Goal: Information Seeking & Learning: Find specific page/section

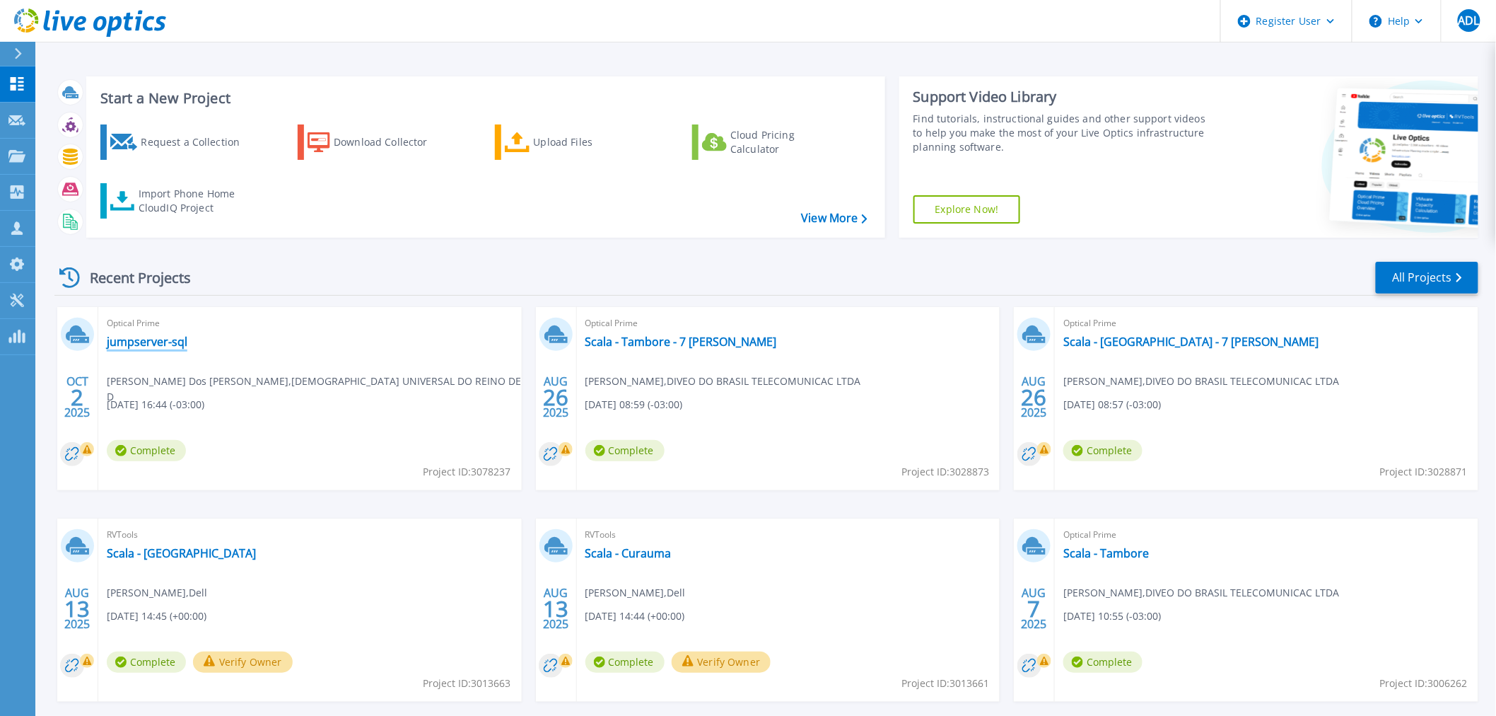
click at [150, 347] on link "jumpserver-sql" at bounding box center [147, 341] width 81 height 14
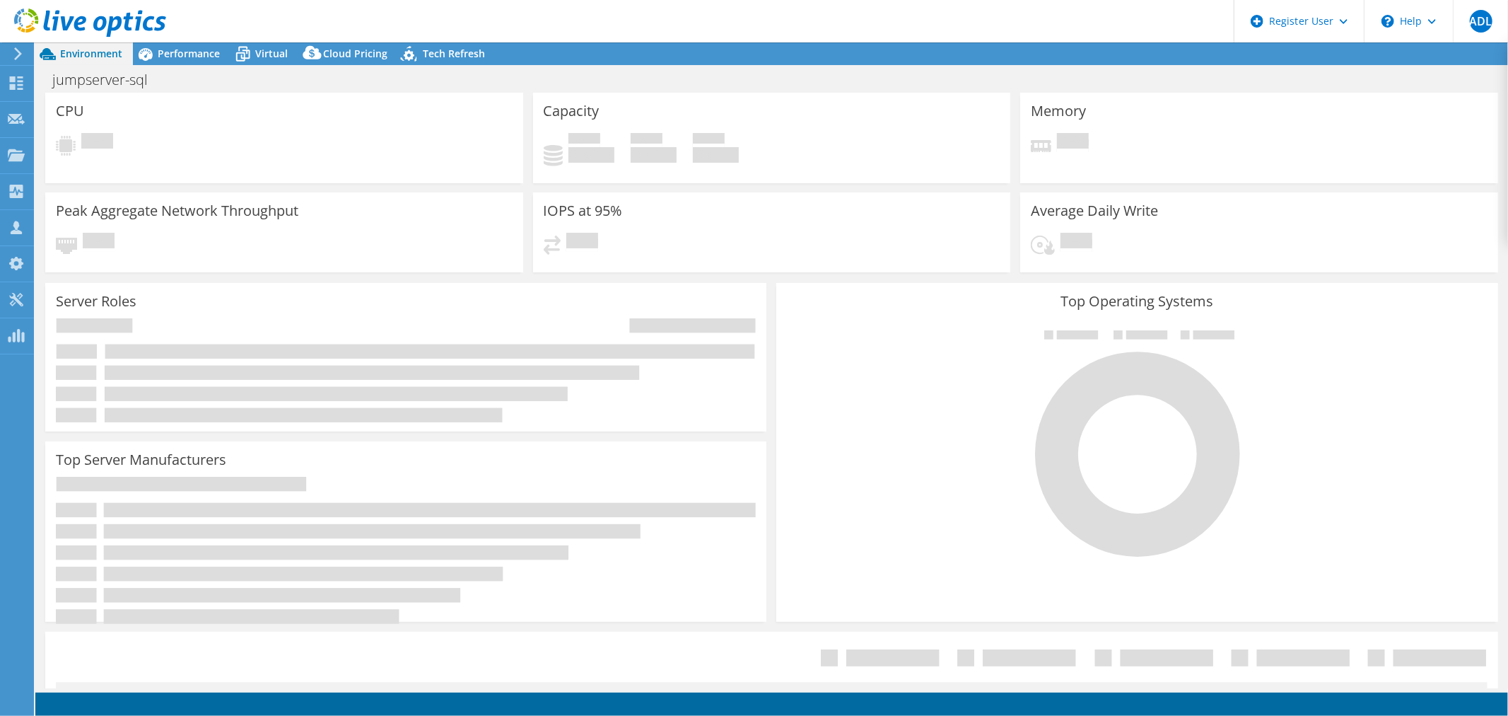
select select "USD"
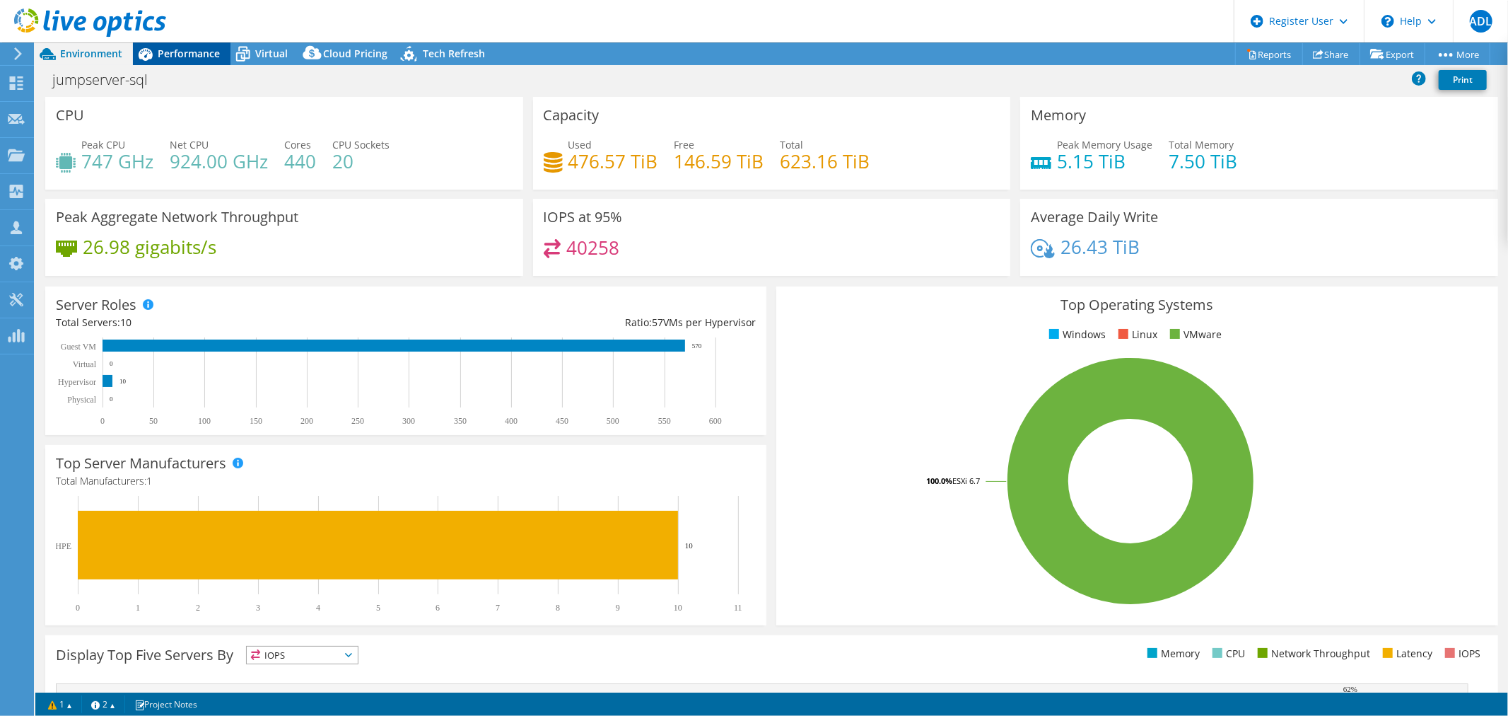
click at [196, 50] on span "Performance" at bounding box center [189, 53] width 62 height 13
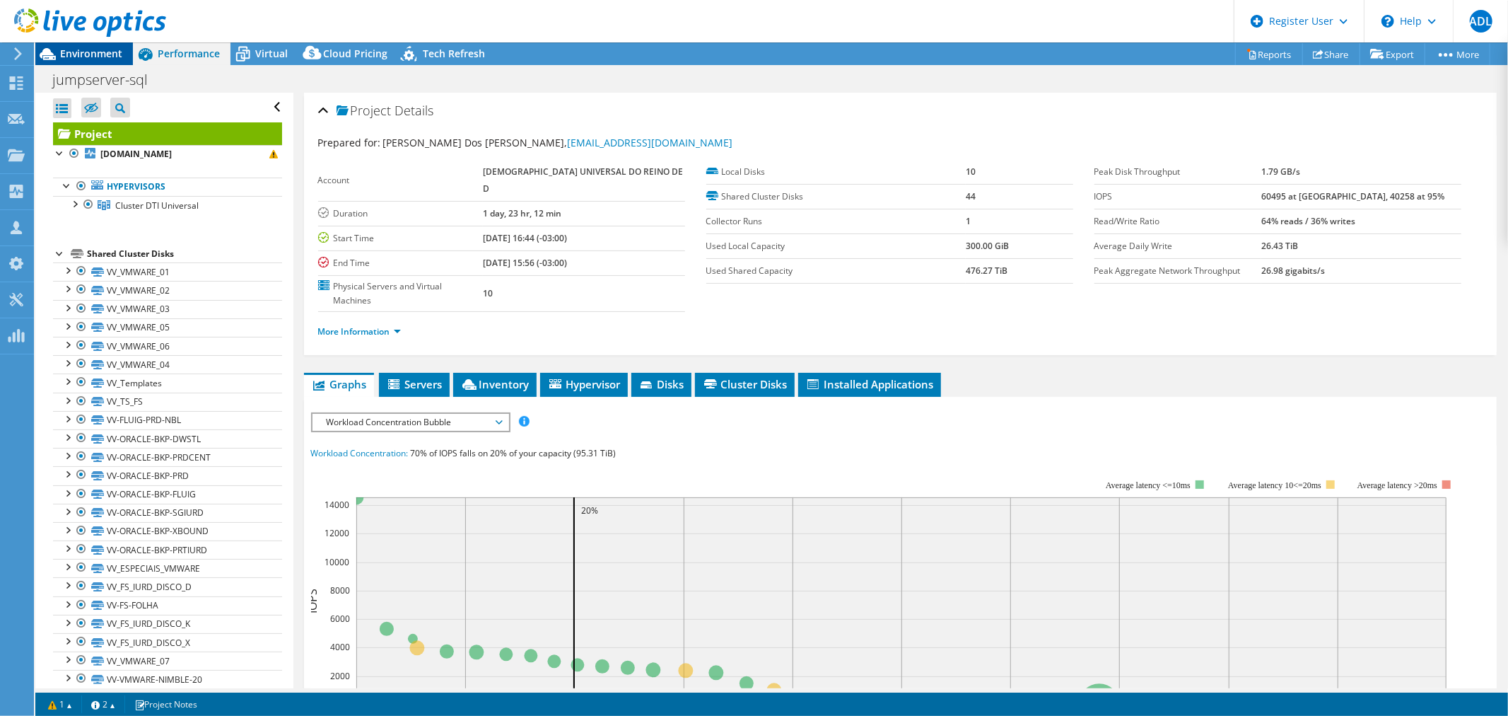
click at [106, 62] on div "Environment" at bounding box center [84, 53] width 98 height 23
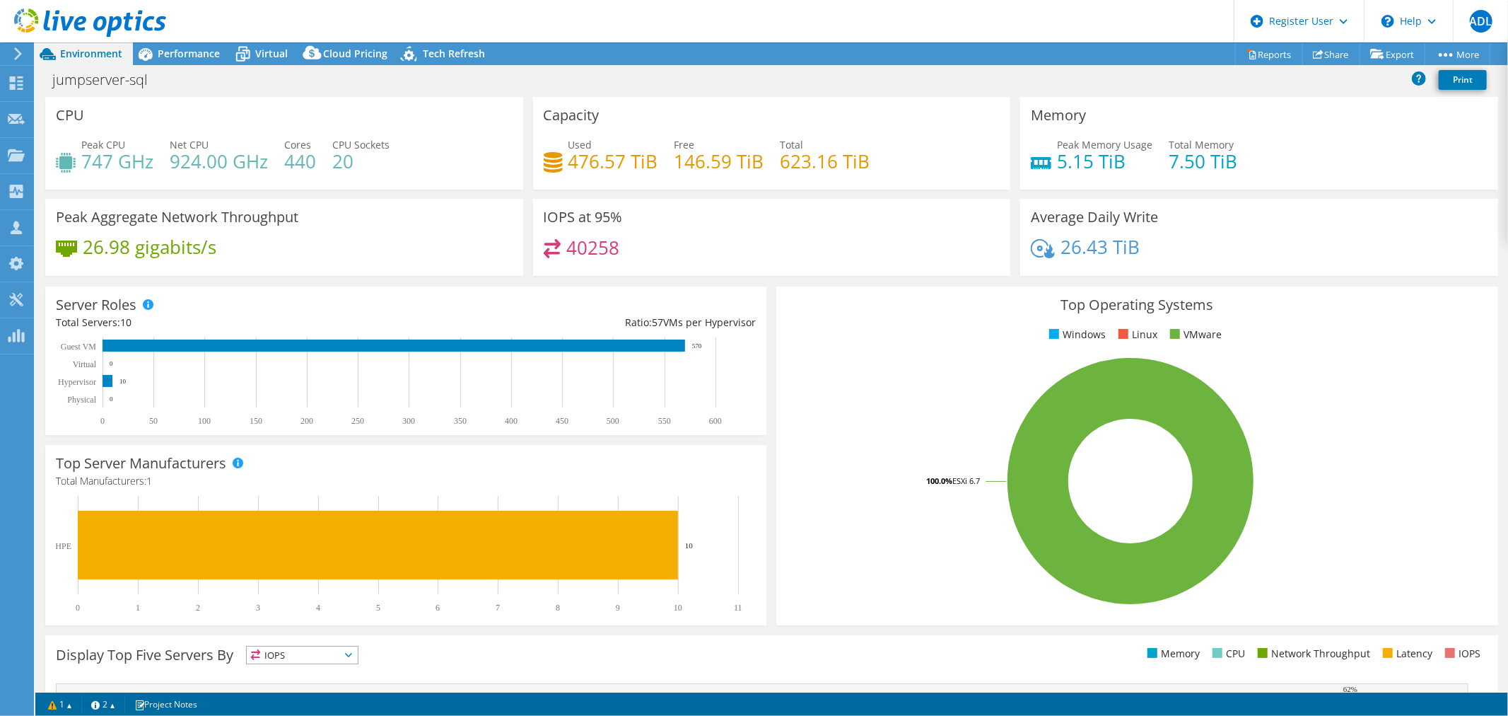
click at [116, 29] on use at bounding box center [90, 22] width 152 height 28
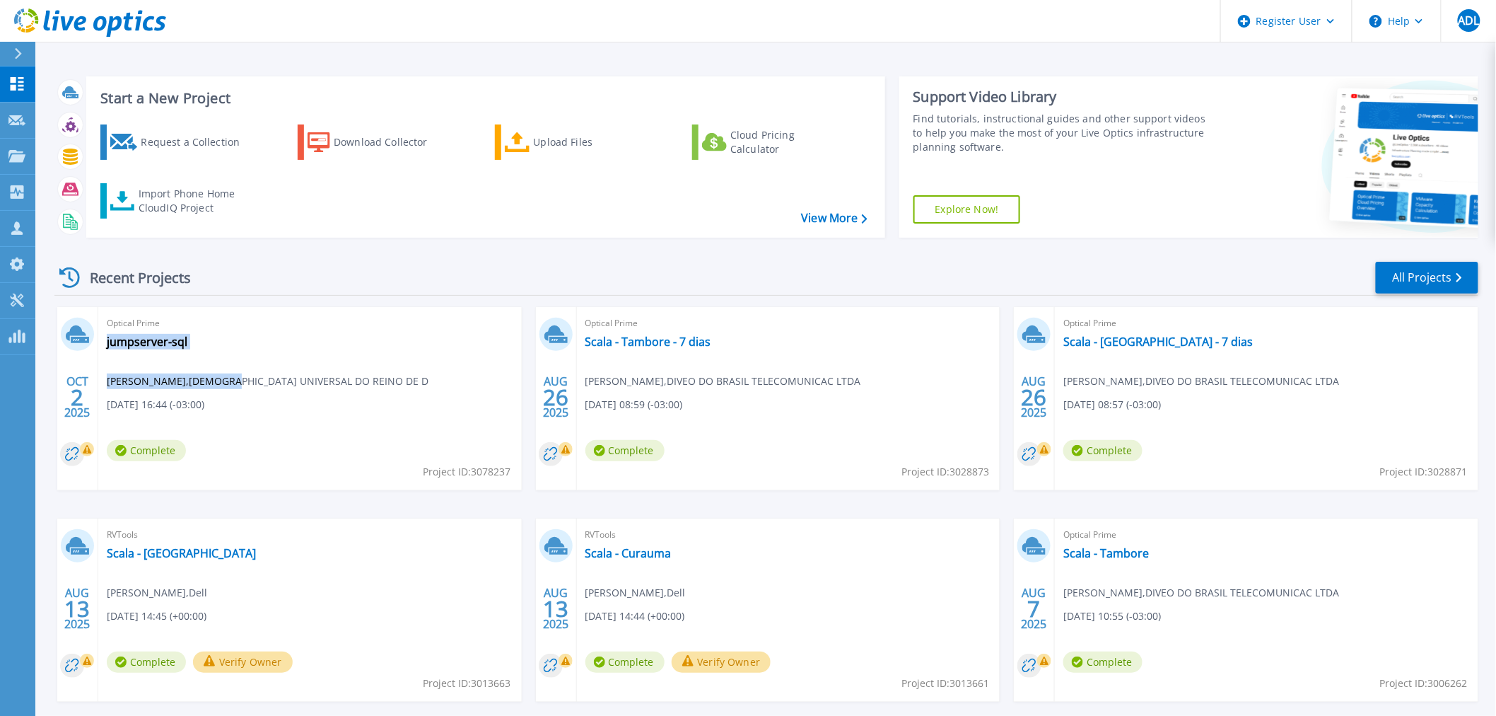
drag, startPoint x: 104, startPoint y: 378, endPoint x: 256, endPoint y: 379, distance: 152.0
click at [256, 379] on div "Optical Prime jumpserver-sql Alan Dos Santos Lopes , IGREJA UNIVERSAL DO REINO …" at bounding box center [310, 398] width 424 height 183
click at [256, 379] on span "Alan Dos Santos Lopes , IGREJA UNIVERSAL DO REINO DE D" at bounding box center [268, 381] width 322 height 16
drag, startPoint x: 217, startPoint y: 380, endPoint x: 301, endPoint y: 379, distance: 84.2
click at [301, 379] on span "Alan Dos Santos Lopes , IGREJA UNIVERSAL DO REINO DE D" at bounding box center [268, 381] width 322 height 16
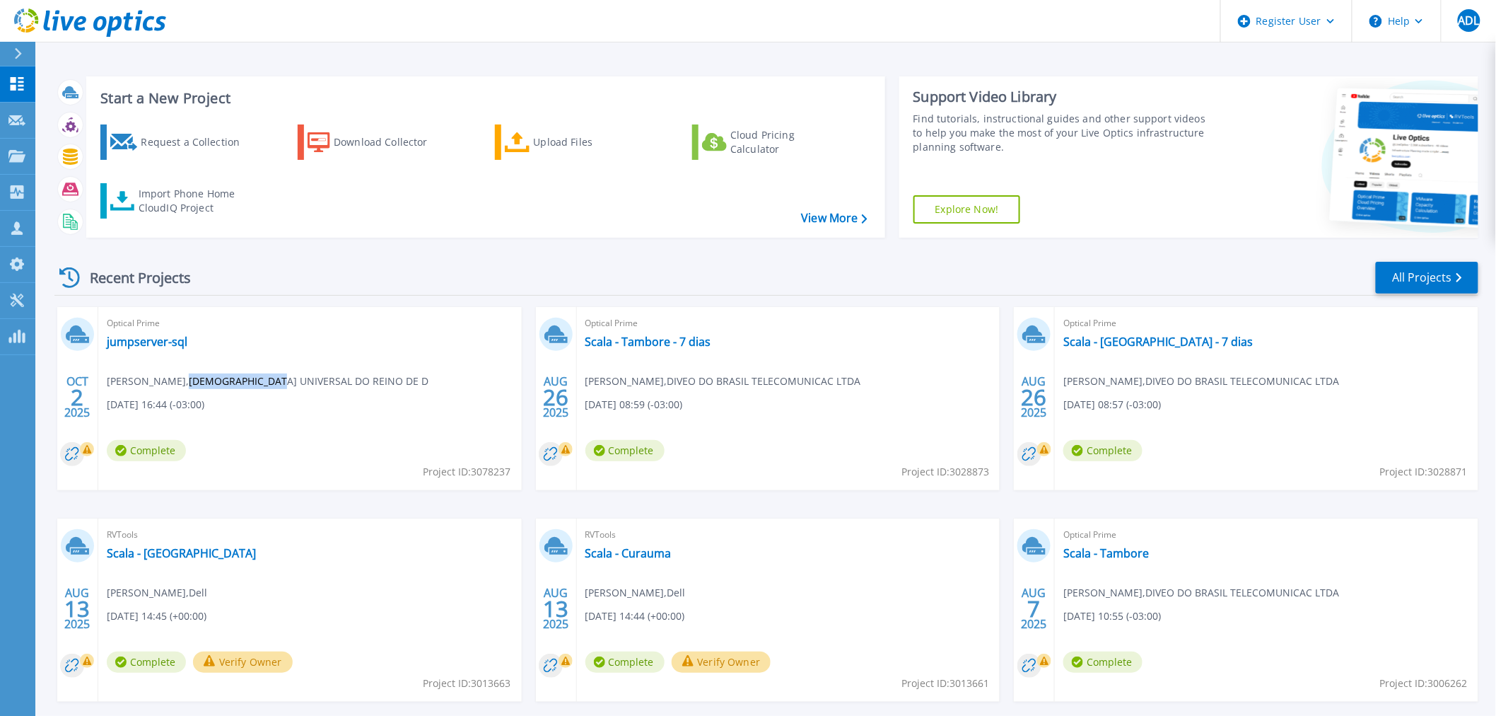
copy span "[DEMOGRAPHIC_DATA] UNIVERSAL"
click at [91, 11] on icon at bounding box center [90, 22] width 152 height 29
click at [1441, 289] on link "All Projects" at bounding box center [1427, 278] width 103 height 32
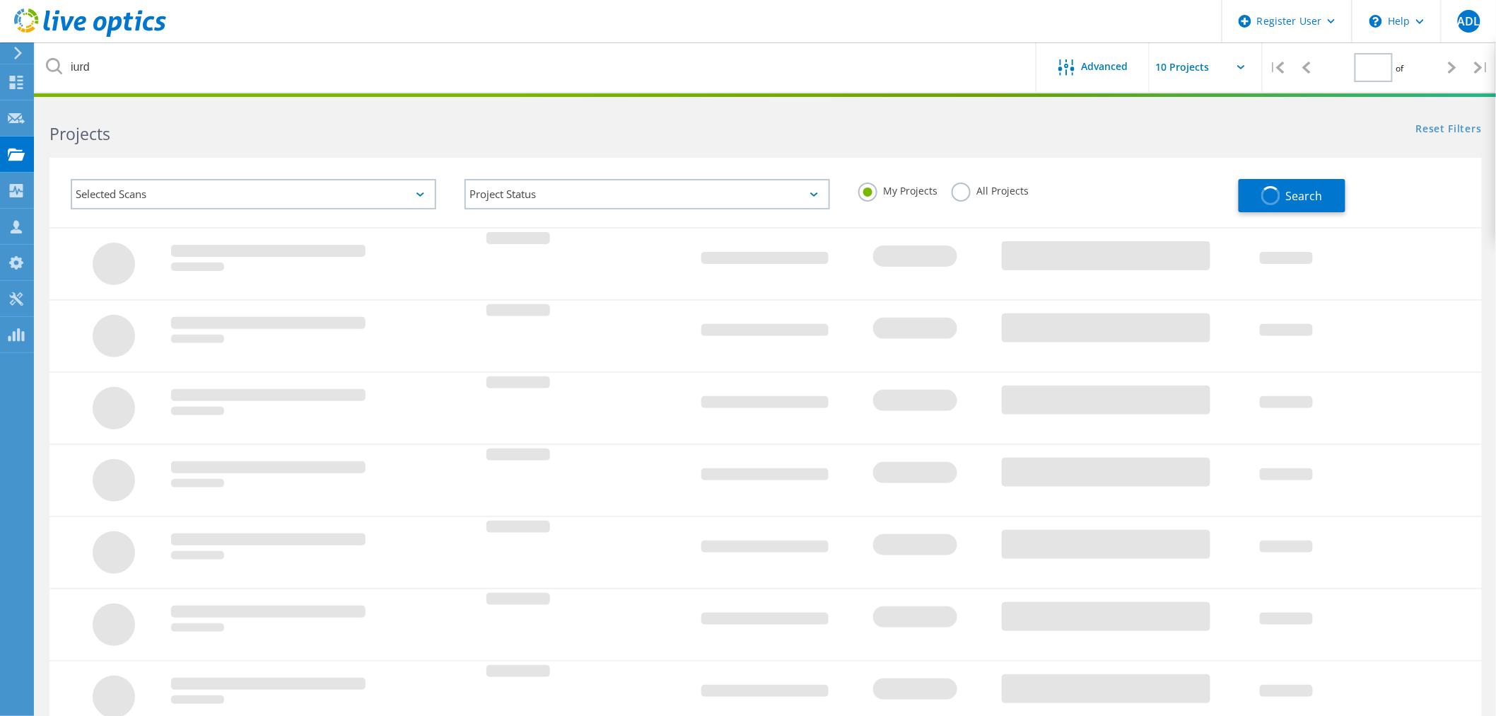
type input "1"
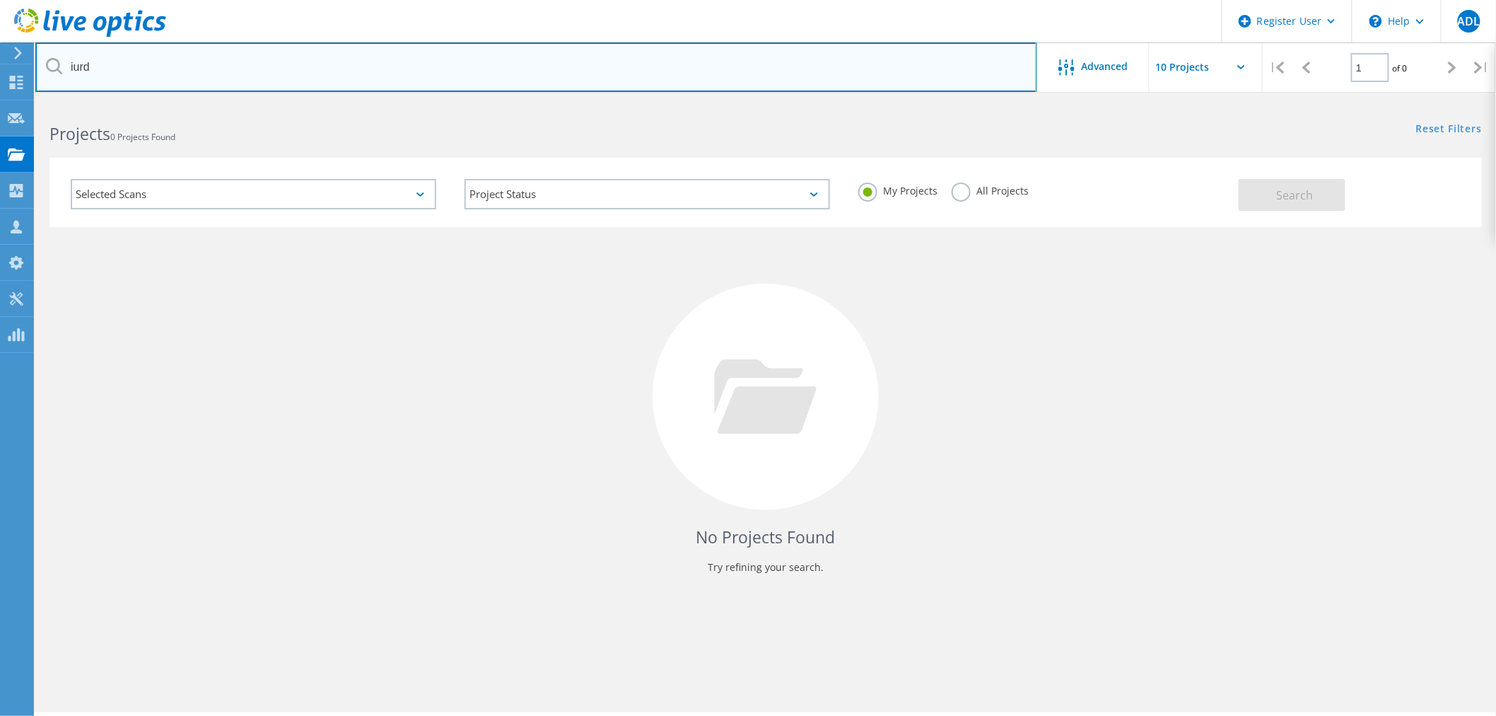
drag, startPoint x: 235, startPoint y: 73, endPoint x: 51, endPoint y: 72, distance: 183.9
click at [51, 72] on div "iurd" at bounding box center [535, 66] width 1001 height 49
paste input "[DEMOGRAPHIC_DATA] UNIVERSAL"
type input "[DEMOGRAPHIC_DATA] UNIVERSAL"
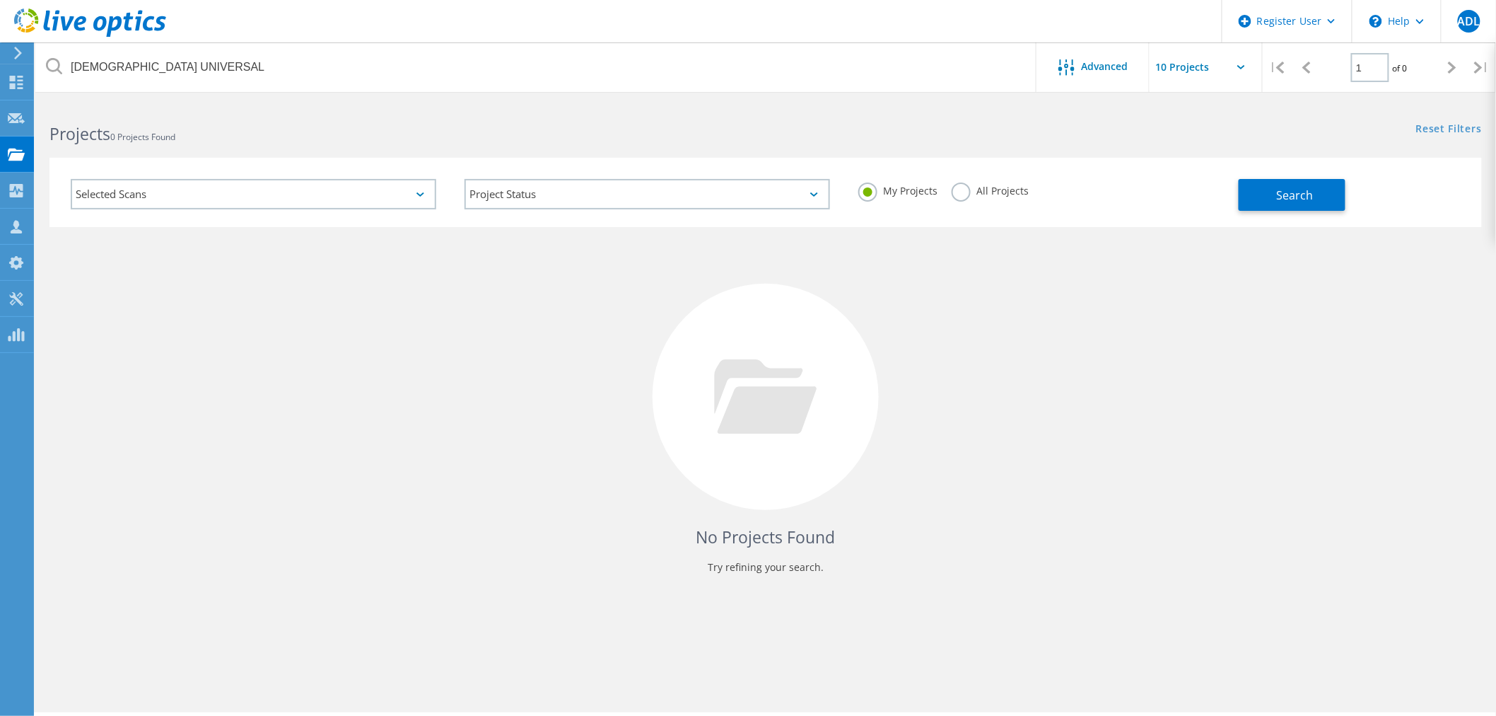
click at [990, 189] on label "All Projects" at bounding box center [990, 188] width 77 height 13
click at [0, 0] on input "All Projects" at bounding box center [0, 0] width 0 height 0
click at [1286, 204] on button "Search" at bounding box center [1292, 195] width 107 height 32
